Goal: Task Accomplishment & Management: Complete application form

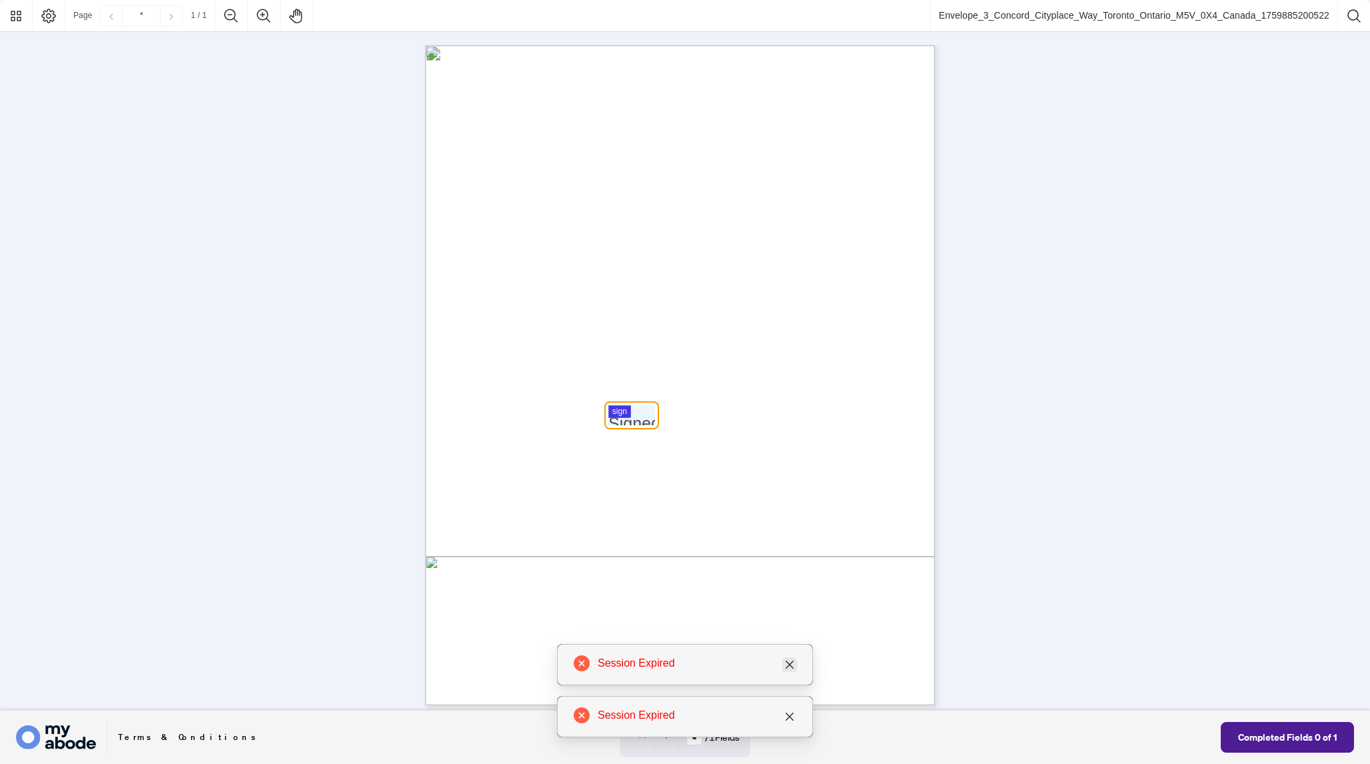
click at [789, 662] on icon "close" at bounding box center [790, 664] width 11 height 11
click at [791, 713] on icon "close" at bounding box center [790, 716] width 11 height 11
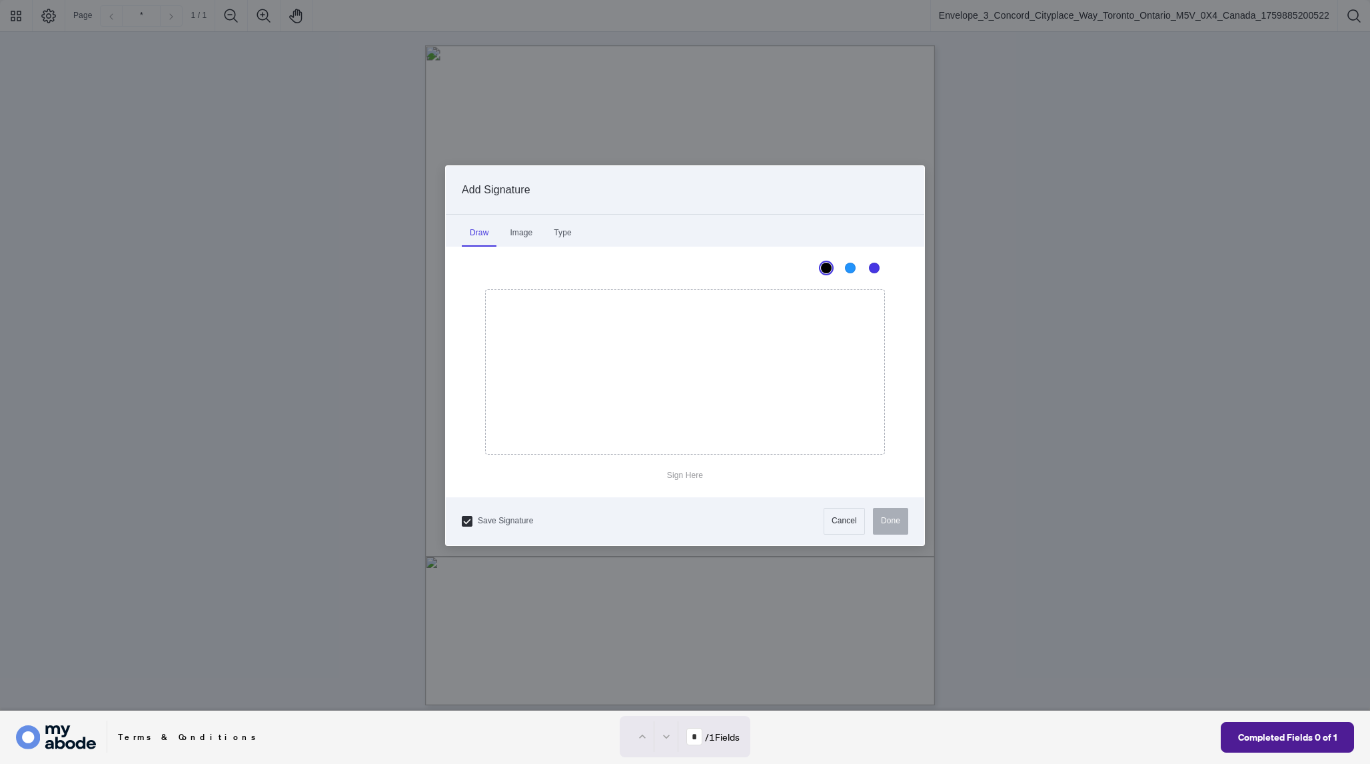
click at [624, 415] on div at bounding box center [685, 355] width 1370 height 711
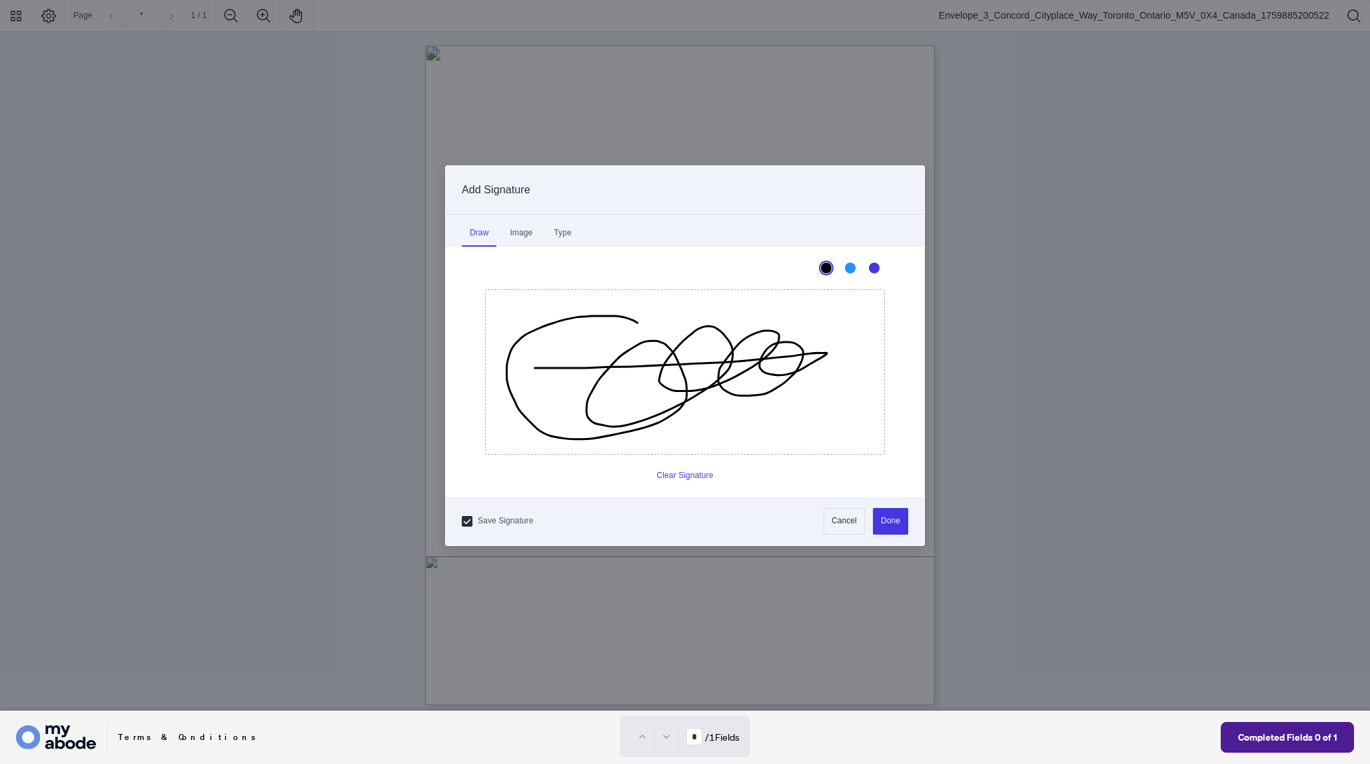
drag, startPoint x: 594, startPoint y: 315, endPoint x: 533, endPoint y: 368, distance: 80.3
click at [533, 368] on icon "Drawing canvas" at bounding box center [685, 372] width 399 height 164
click at [889, 513] on button "Done" at bounding box center [890, 521] width 35 height 27
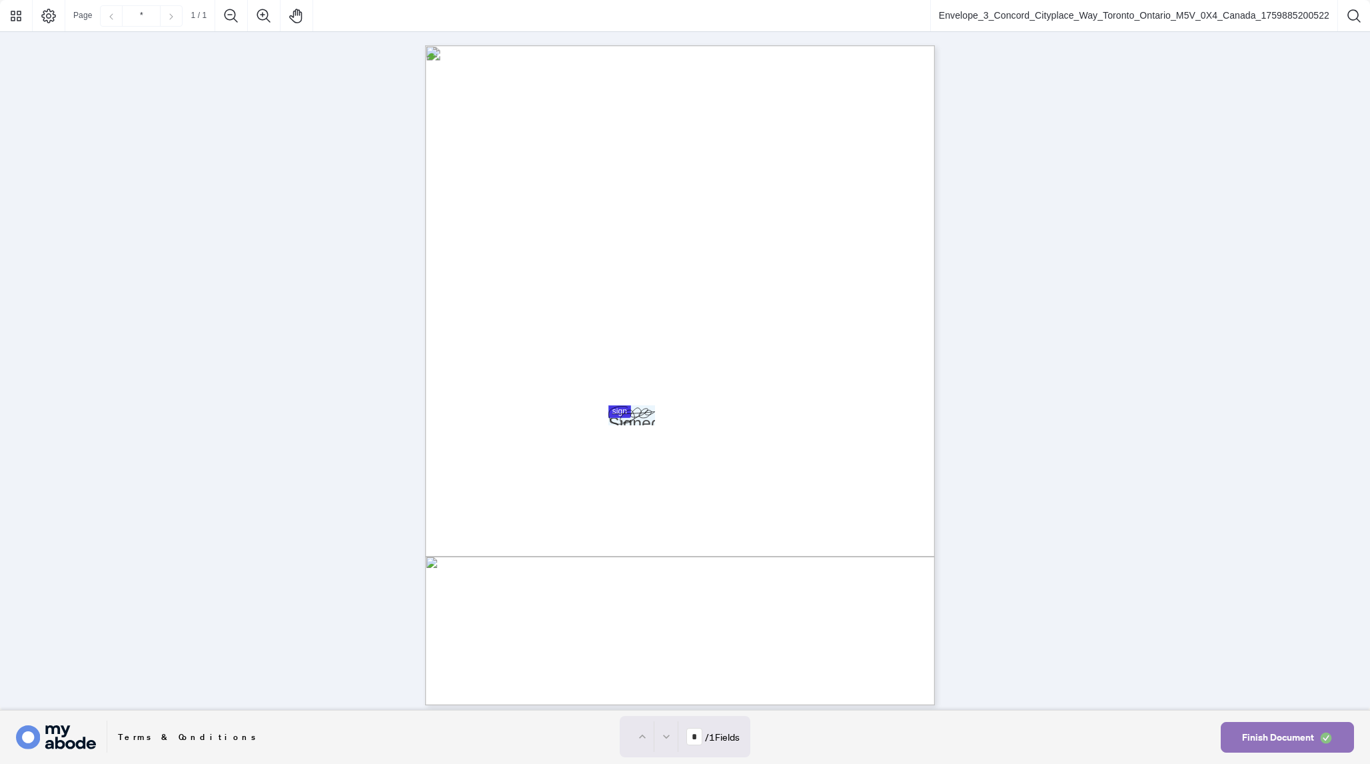
click at [1287, 741] on span "Finish Document" at bounding box center [1279, 737] width 72 height 21
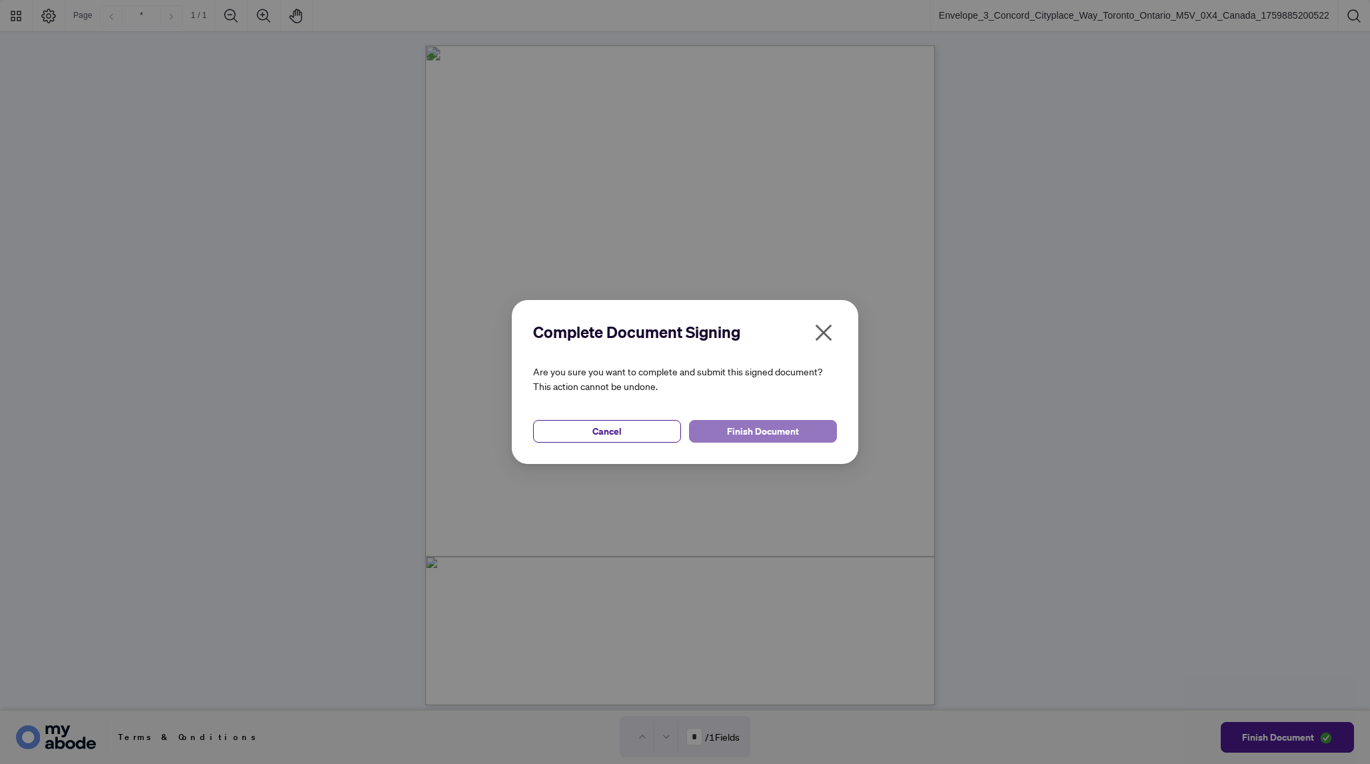
click at [781, 434] on span "Finish Document" at bounding box center [763, 431] width 72 height 21
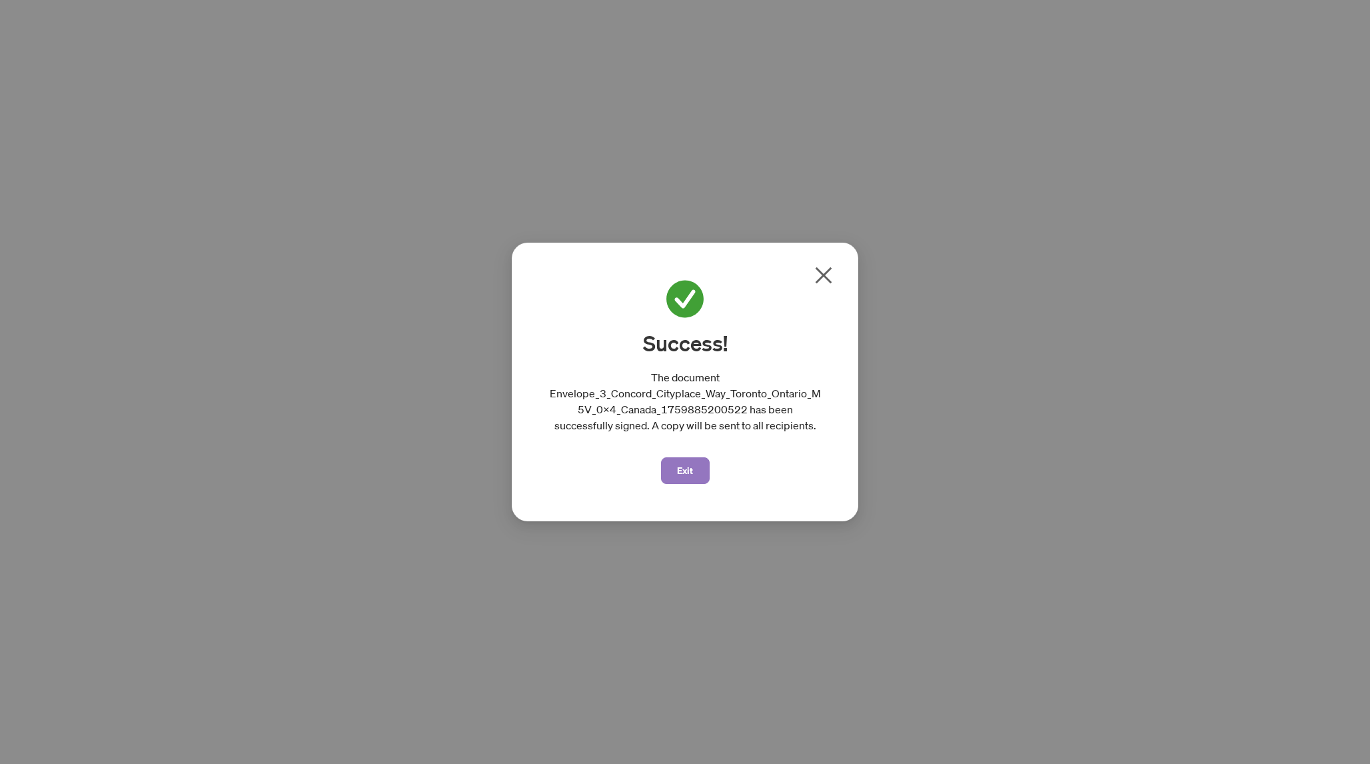
click at [698, 472] on button "Exit" at bounding box center [685, 470] width 49 height 27
